Goal: Find specific page/section: Find specific page/section

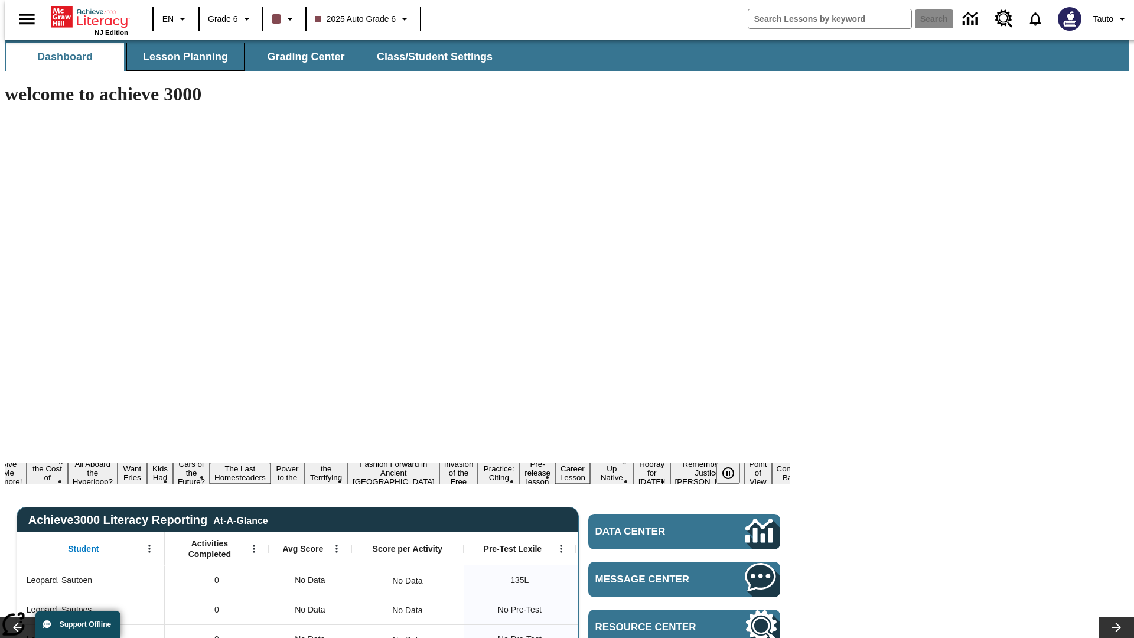
click at [181, 57] on span "Lesson Planning" at bounding box center [185, 57] width 85 height 14
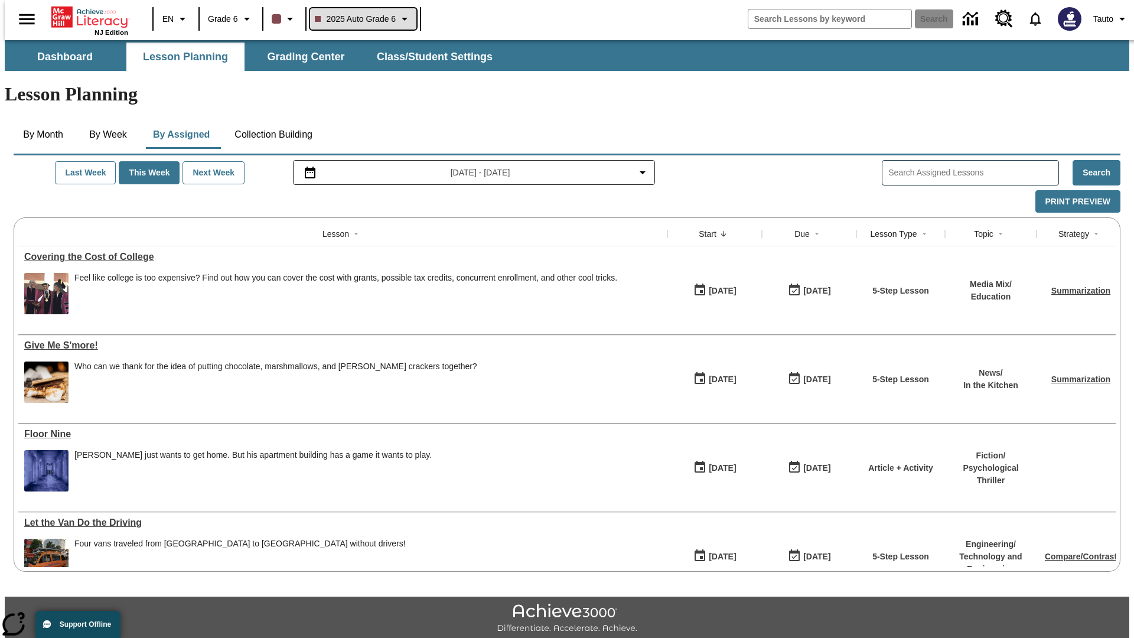
click at [361, 19] on span "2025 Auto Grade 6" at bounding box center [355, 19] width 81 height 12
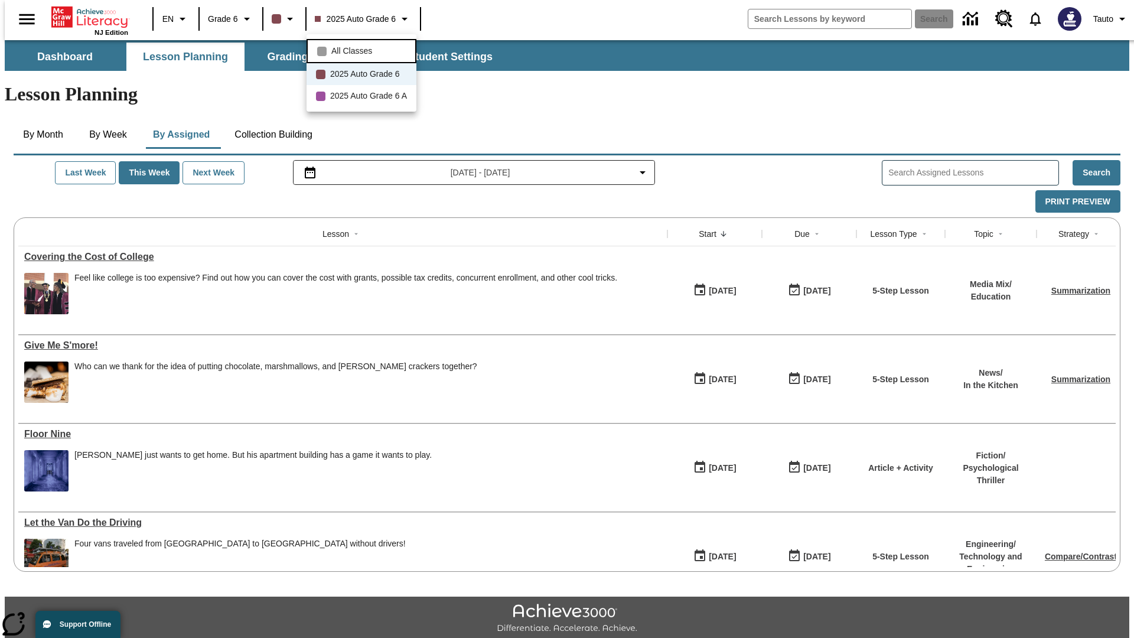
click at [363, 50] on span "All Classes" at bounding box center [351, 51] width 41 height 12
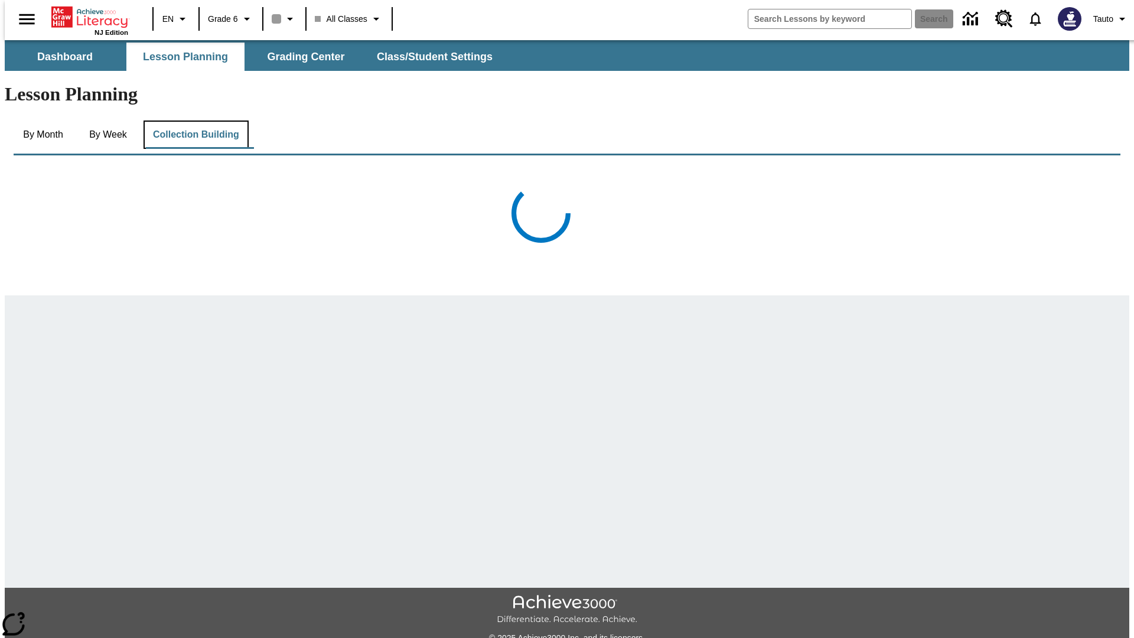
click at [195, 120] on button "Collection Building" at bounding box center [195, 134] width 105 height 28
